Goal: Find specific page/section: Find specific page/section

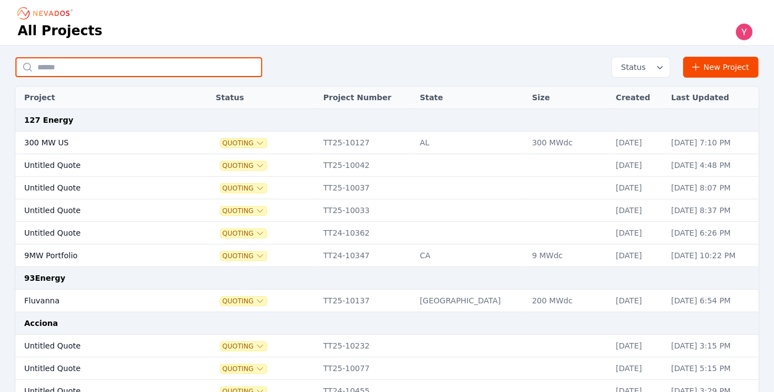
click at [133, 66] on input "text" at bounding box center [138, 67] width 247 height 20
type input "**********"
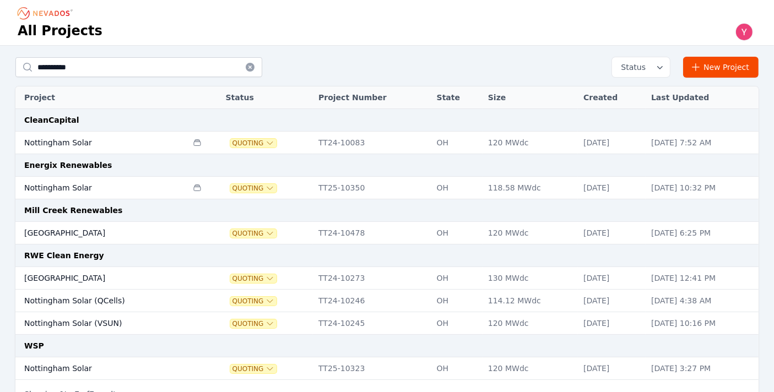
click at [145, 194] on td "Nottingham Solar" at bounding box center [101, 188] width 172 height 23
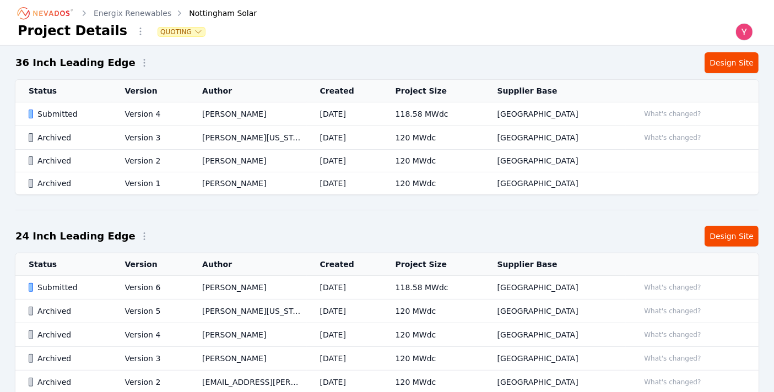
scroll to position [360, 0]
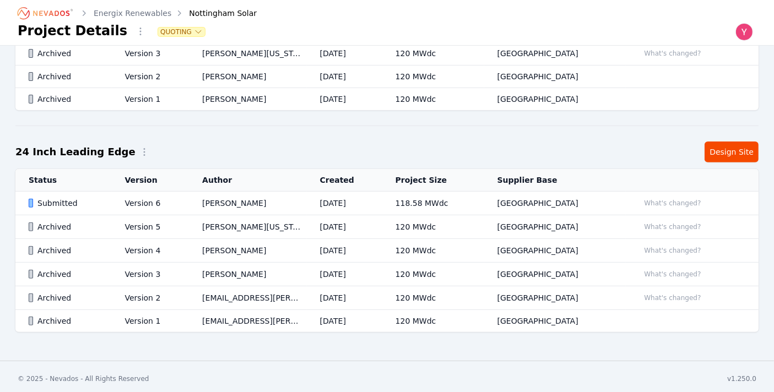
click at [293, 193] on td "[PERSON_NAME]" at bounding box center [247, 204] width 117 height 24
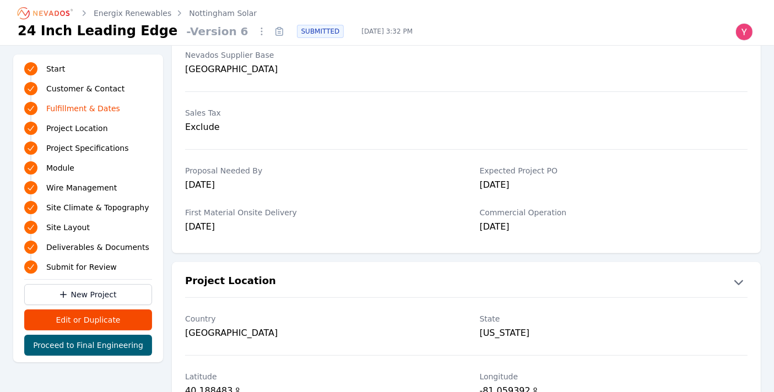
scroll to position [389, 0]
click at [538, 233] on div "[DATE]" at bounding box center [614, 228] width 268 height 15
